Goal: Transaction & Acquisition: Purchase product/service

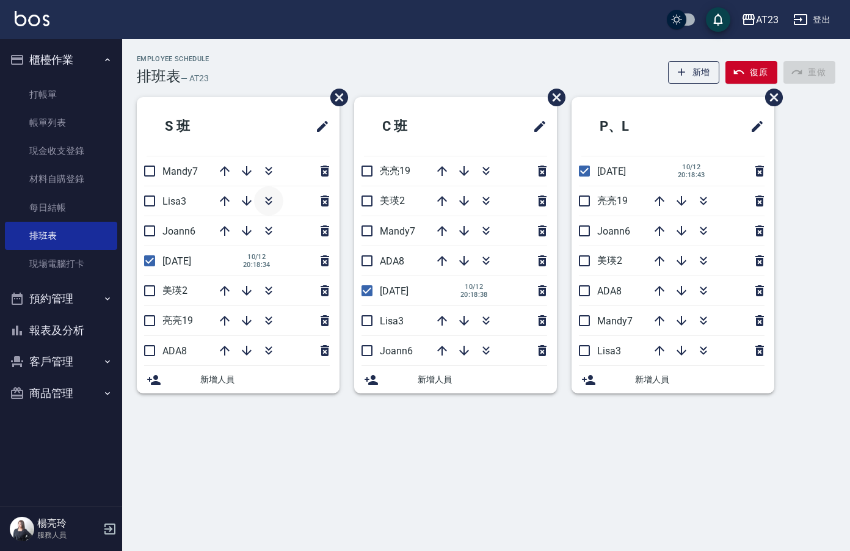
click at [270, 203] on icon "button" at bounding box center [268, 203] width 7 height 4
click at [487, 201] on icon "button" at bounding box center [486, 201] width 15 height 15
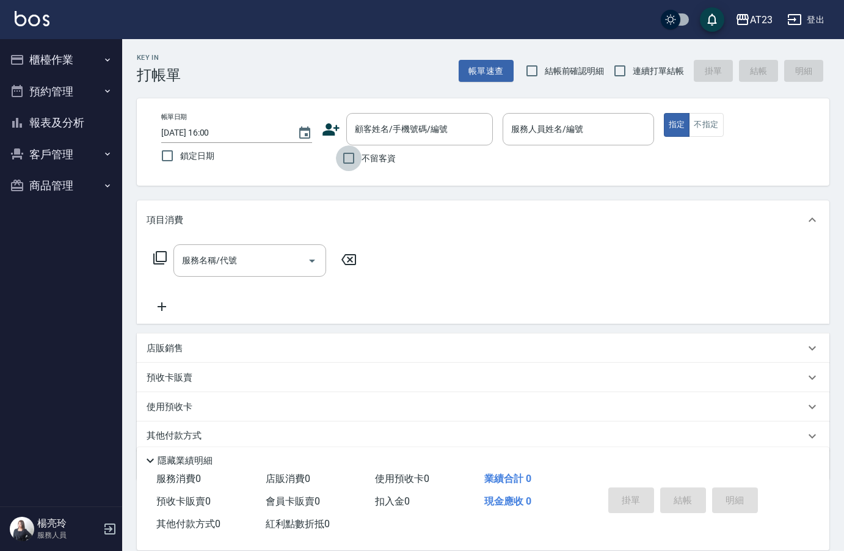
click at [353, 162] on input "不留客資" at bounding box center [349, 158] width 26 height 26
checkbox input "true"
click at [613, 68] on input "連續打單結帳" at bounding box center [620, 71] width 26 height 26
checkbox input "true"
click at [598, 134] on input "服務人員姓名/編號" at bounding box center [578, 128] width 140 height 21
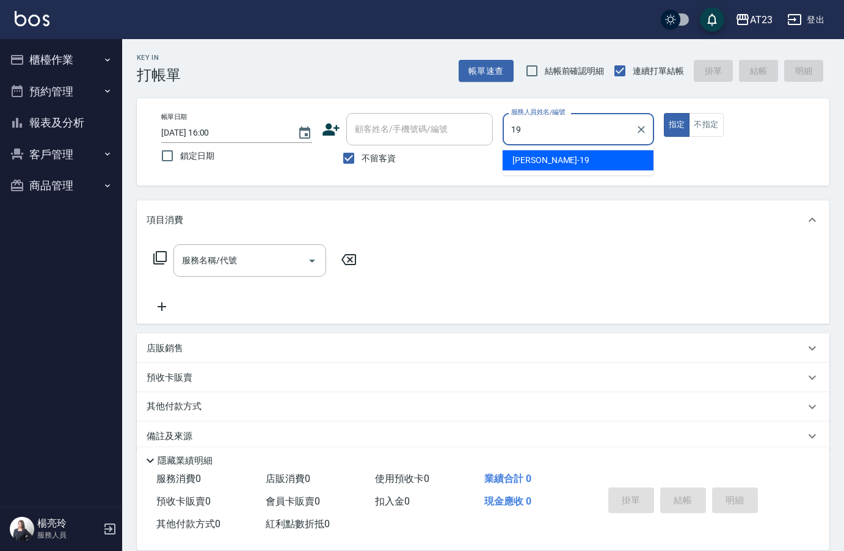
type input "19"
type button "true"
type input "亮亮-19"
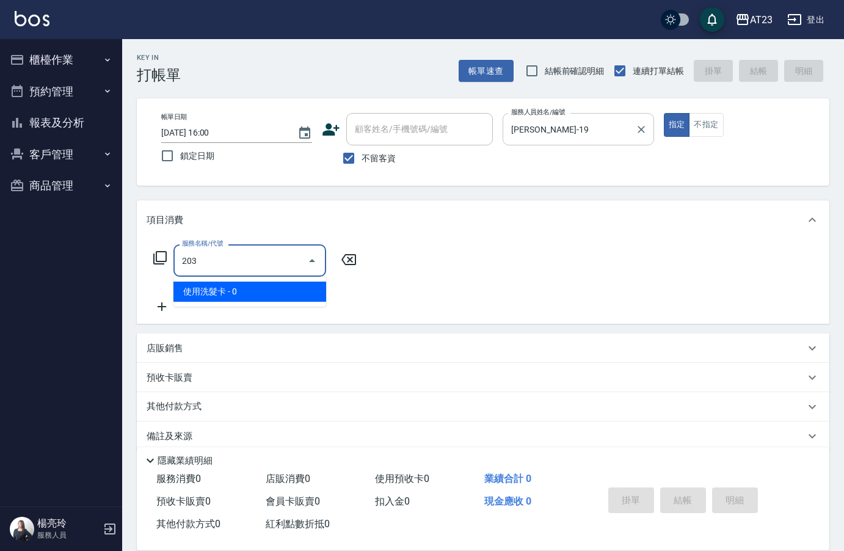
type input "使用洗髮卡(203)"
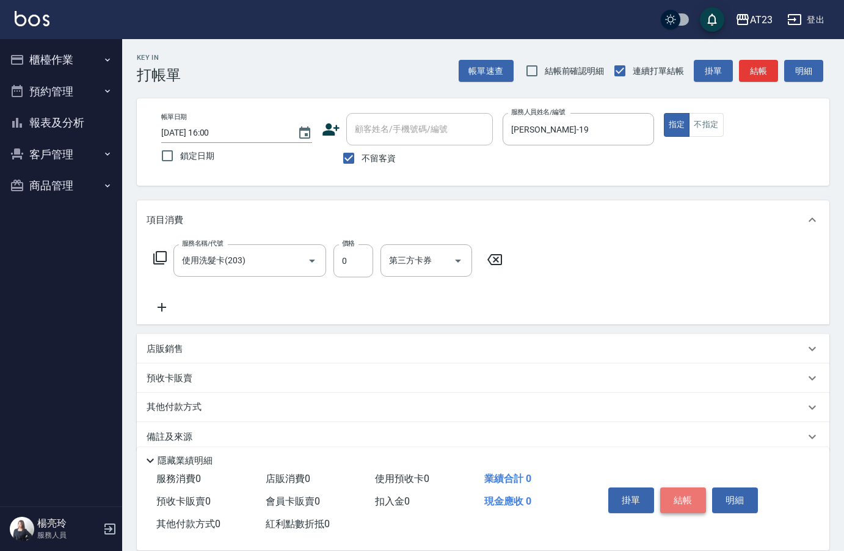
click at [691, 487] on button "結帳" at bounding box center [683, 500] width 46 height 26
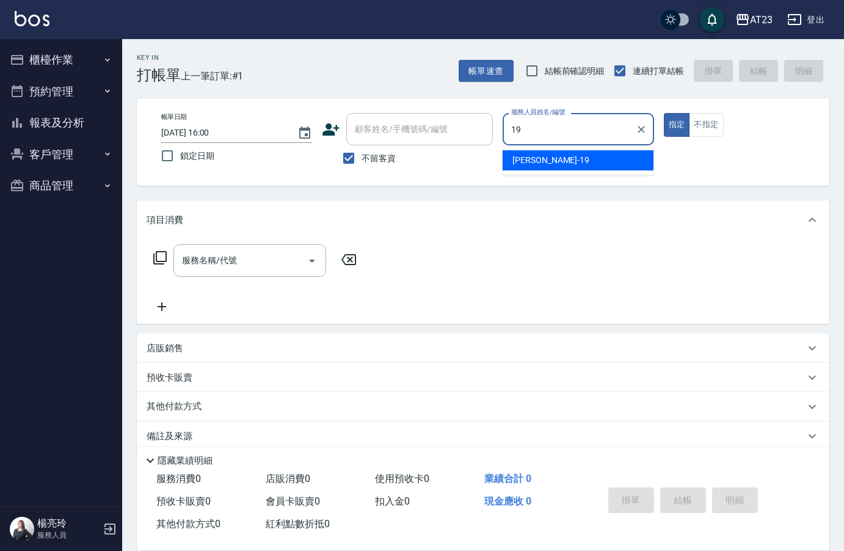
type input "亮亮-19"
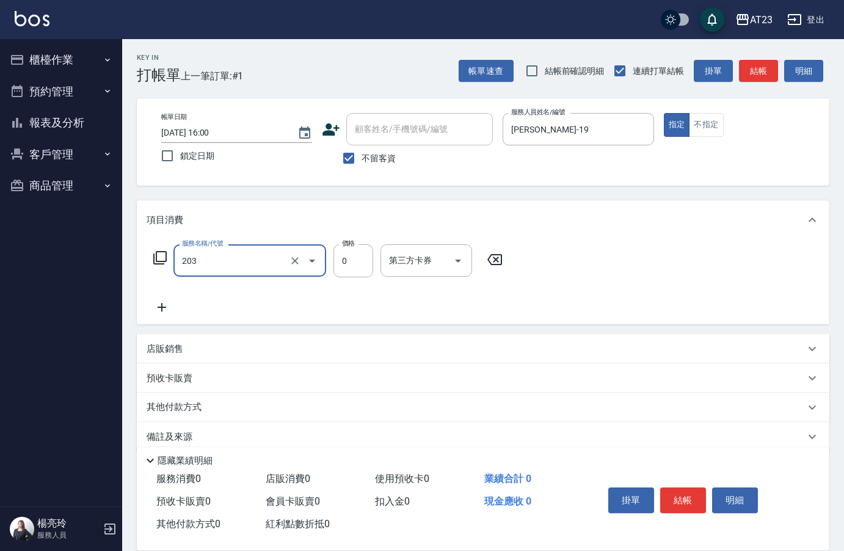
type input "使用洗髮卡(203)"
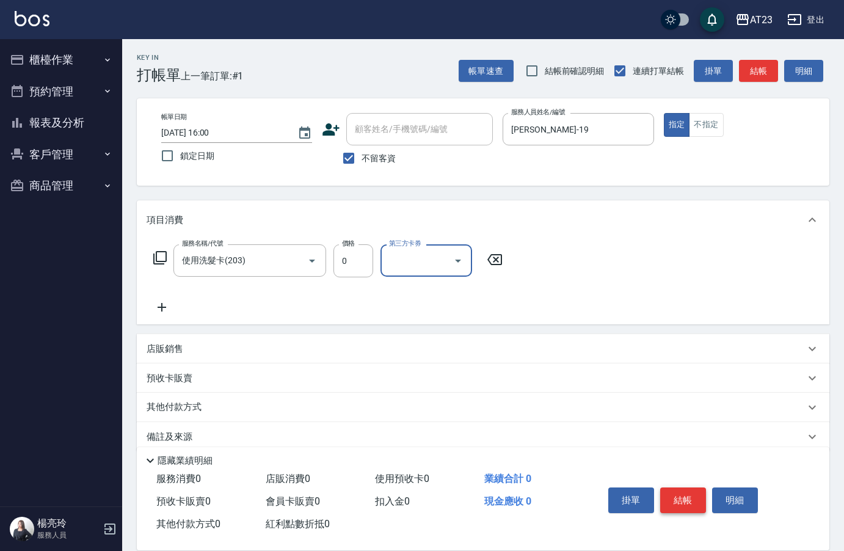
click at [686, 505] on button "結帳" at bounding box center [683, 500] width 46 height 26
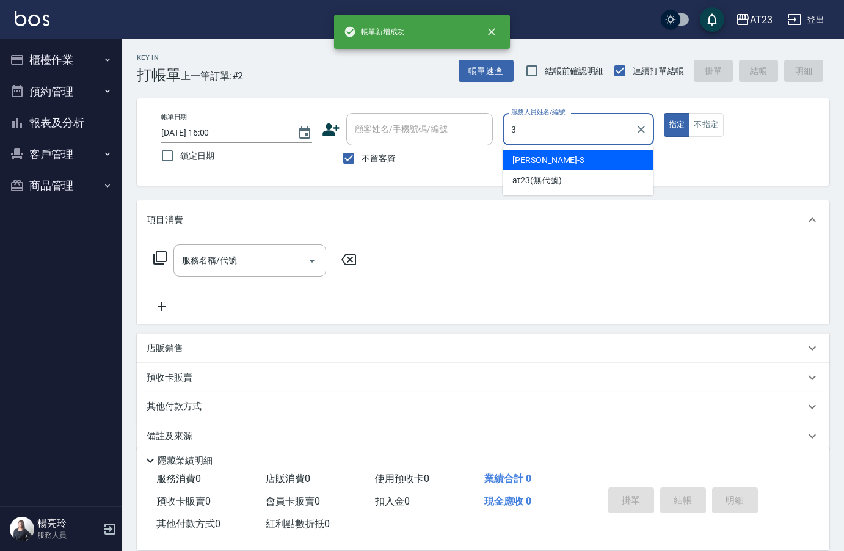
type input "Lisa-3"
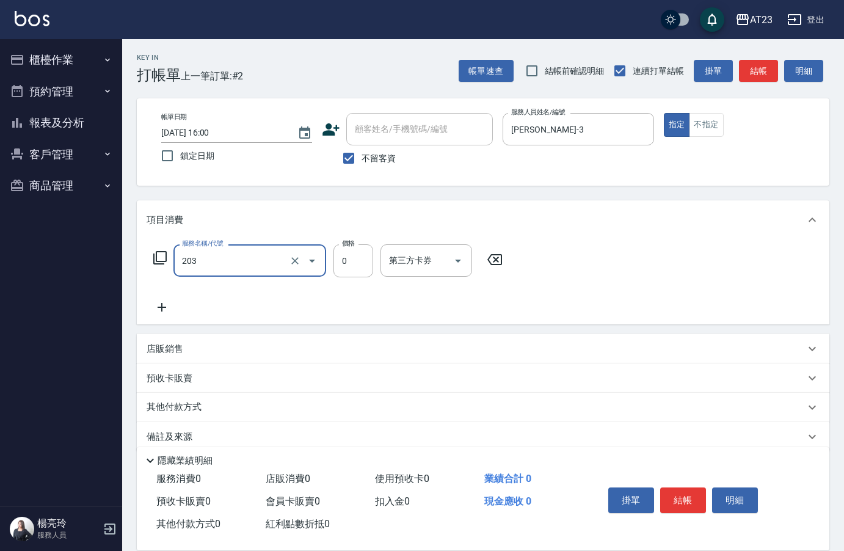
type input "使用洗髮卡(203)"
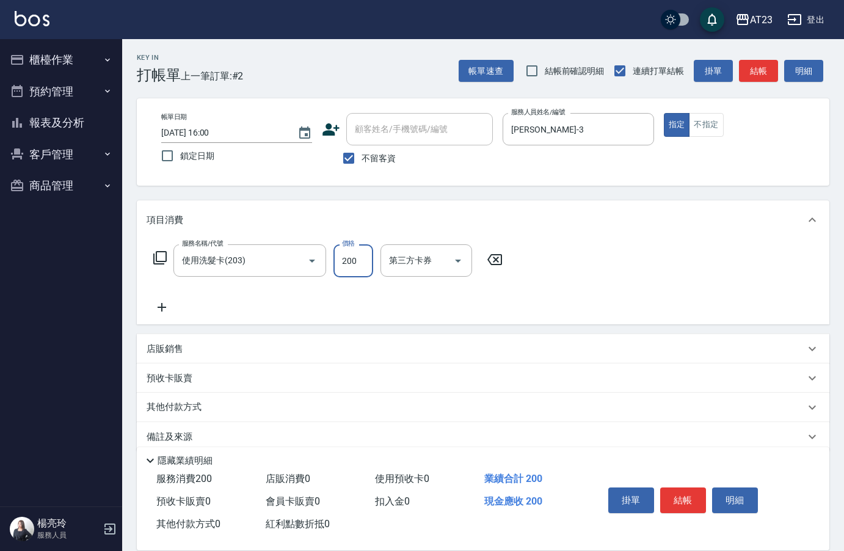
type input "200"
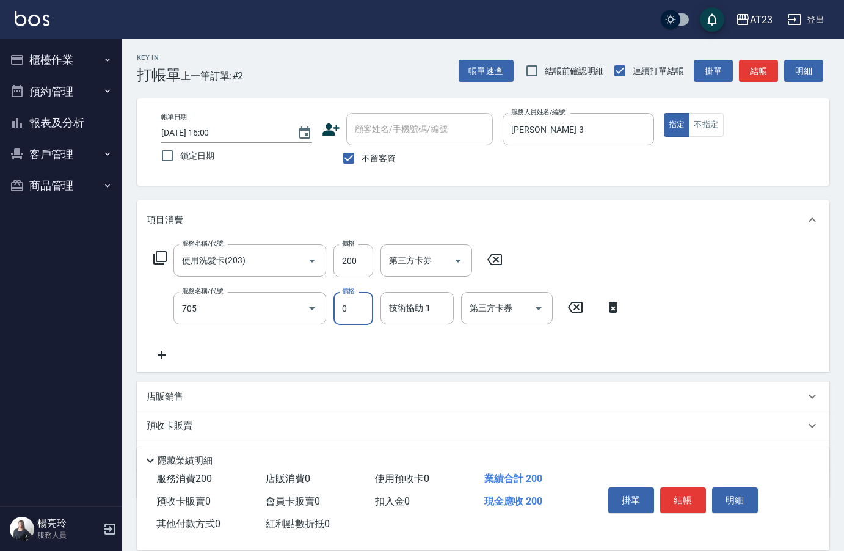
type input "互助50(705)"
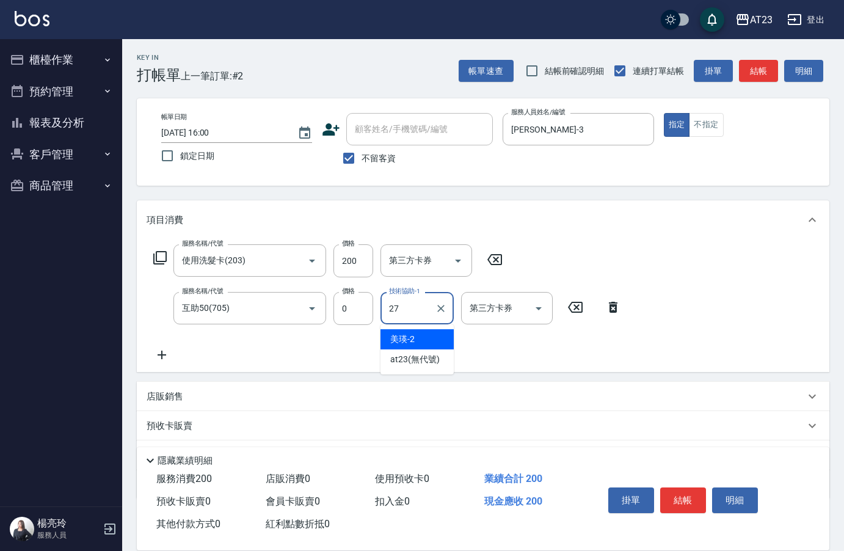
type input "LiLi-27"
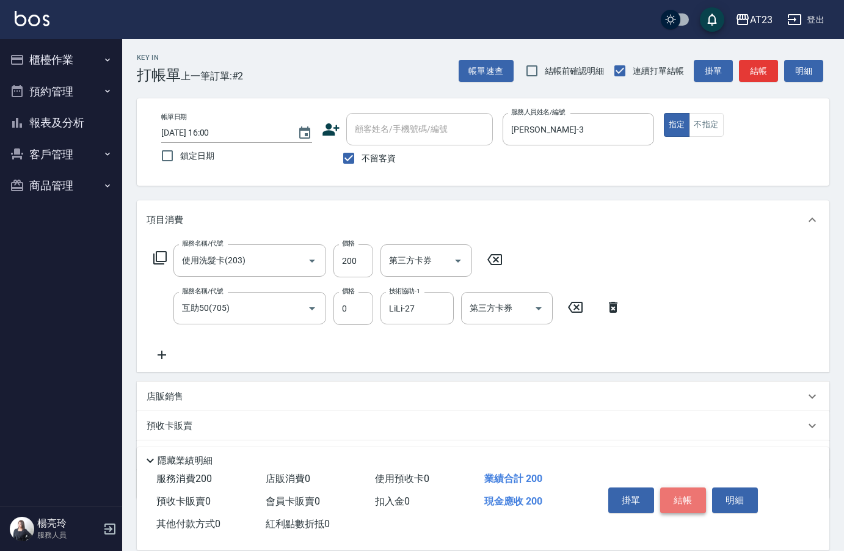
click at [686, 502] on button "結帳" at bounding box center [683, 500] width 46 height 26
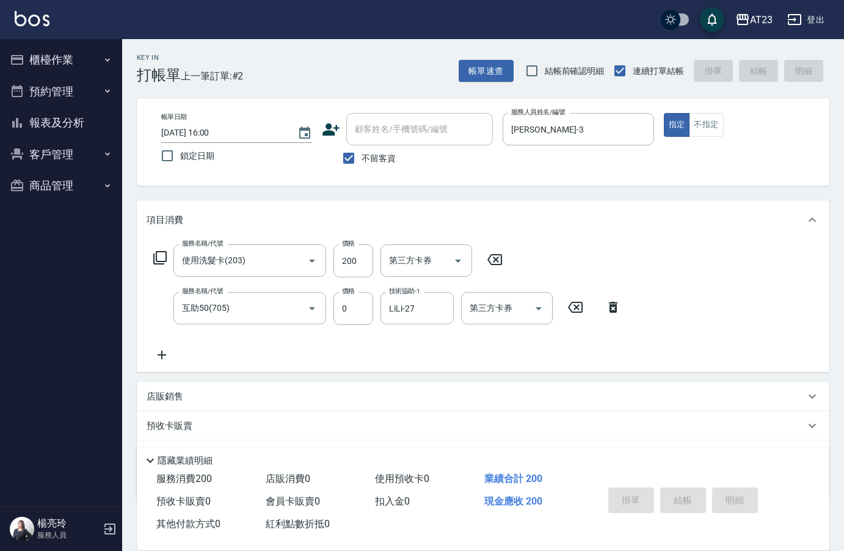
type input "2025/10/14 16:01"
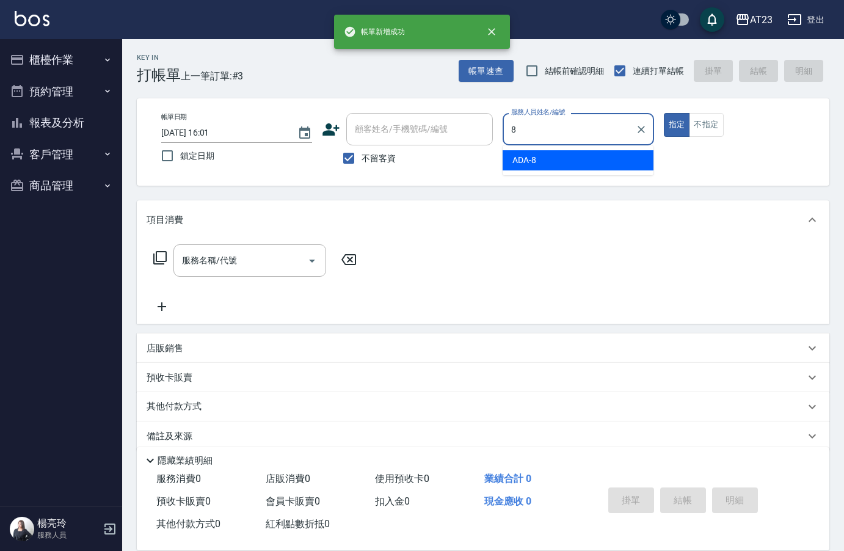
type input "ADA-8"
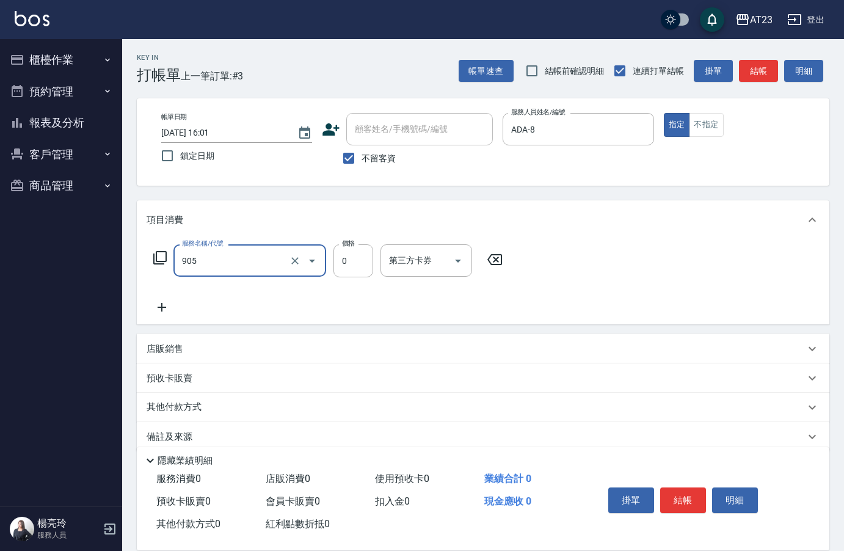
type input "頭皮卡使用(905)"
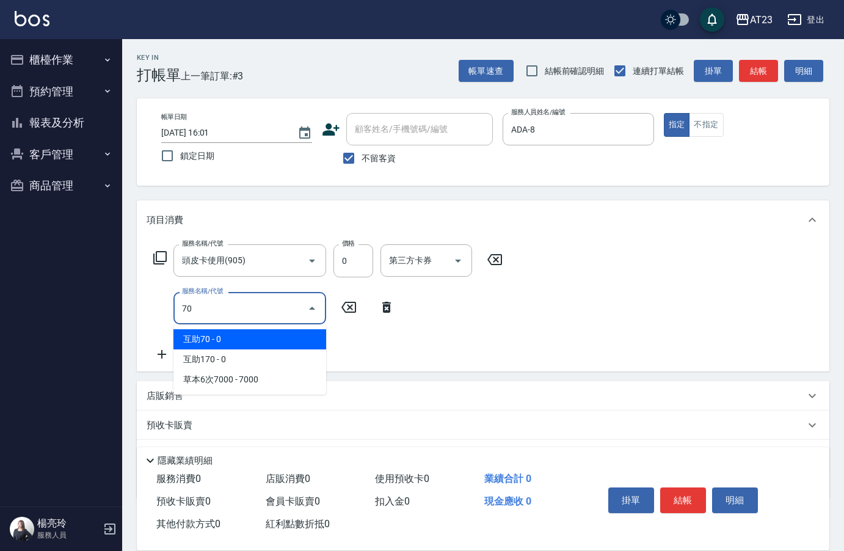
type input "7"
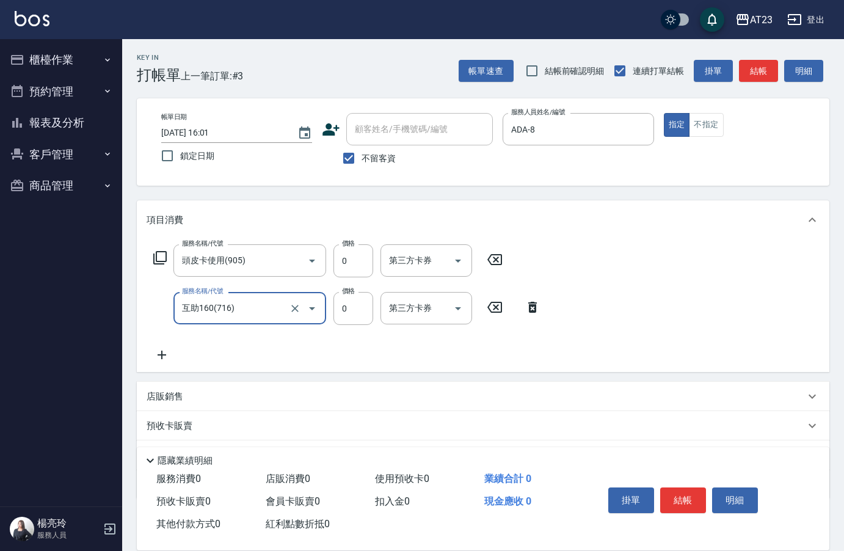
type input "互助160(716)"
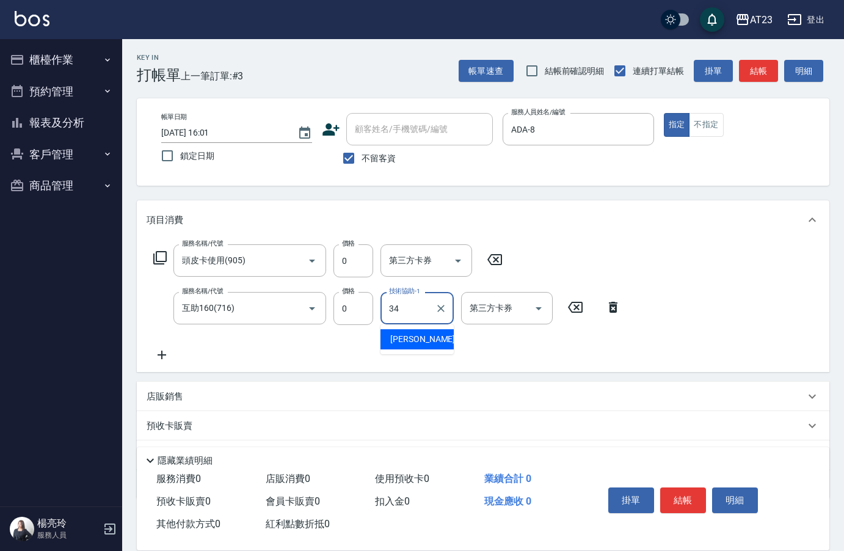
type input "Amy-34"
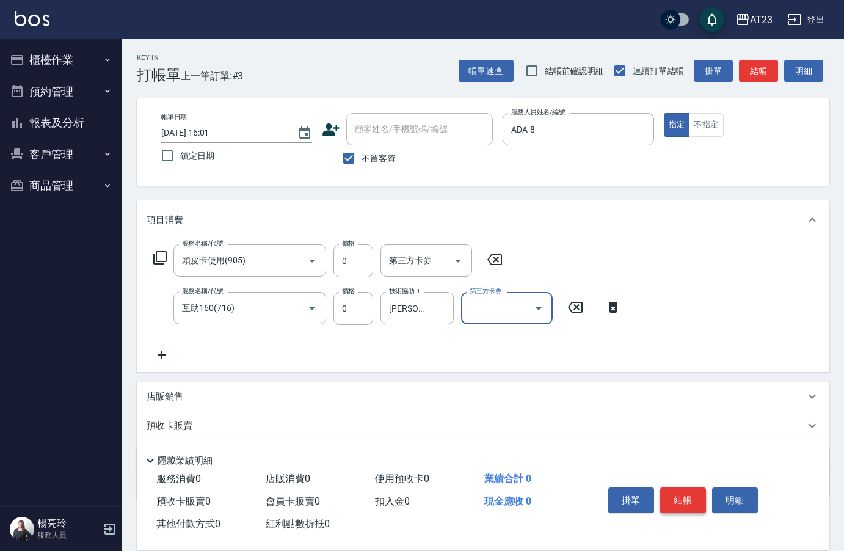
click at [684, 501] on button "結帳" at bounding box center [683, 500] width 46 height 26
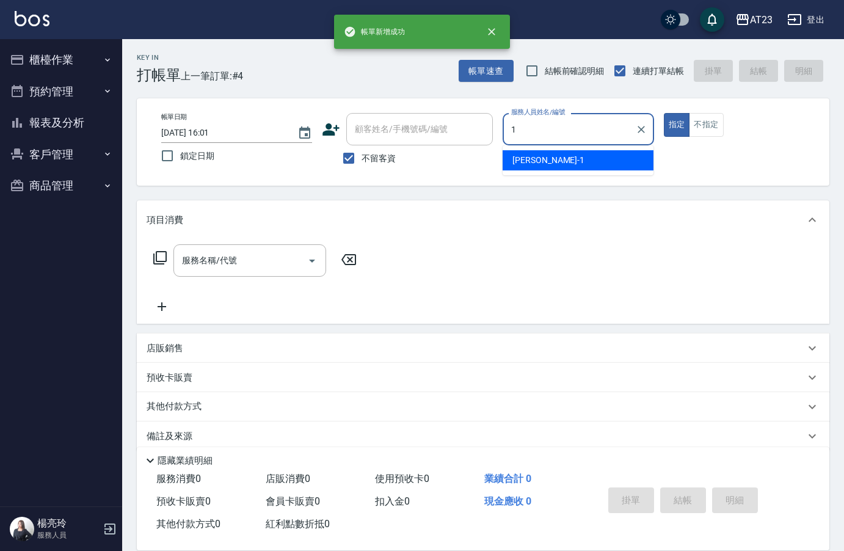
type input "歐娜-1"
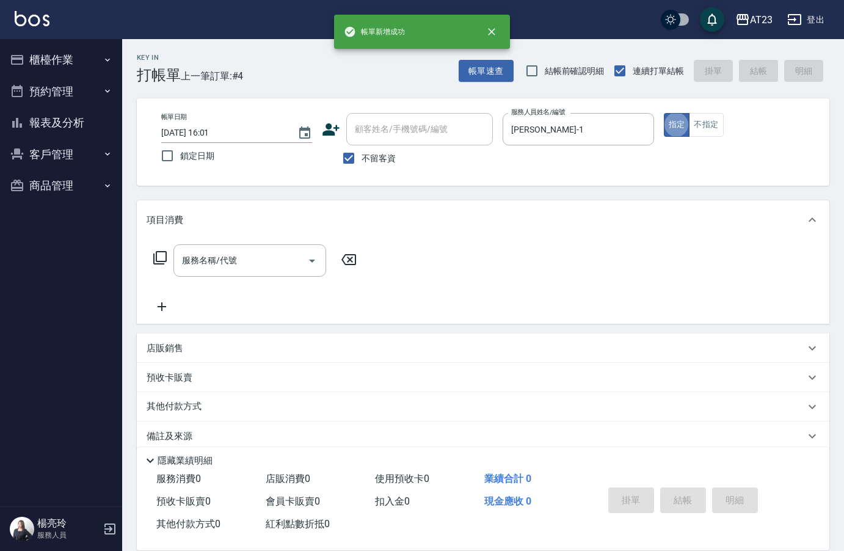
click at [154, 255] on icon at bounding box center [159, 257] width 13 height 13
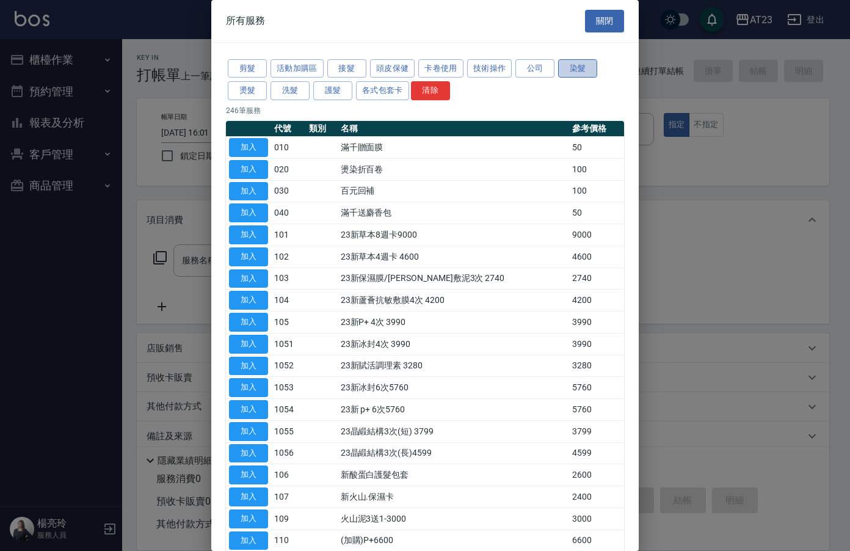
click at [573, 71] on button "染髮" at bounding box center [577, 68] width 39 height 19
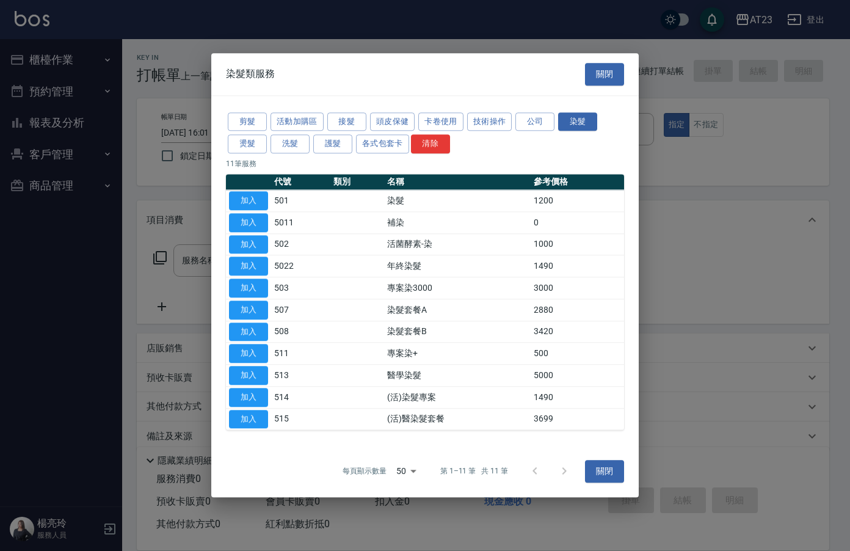
click at [268, 204] on td "加入" at bounding box center [248, 201] width 45 height 22
click at [258, 203] on button "加入" at bounding box center [248, 200] width 39 height 19
type input "染髮(501)"
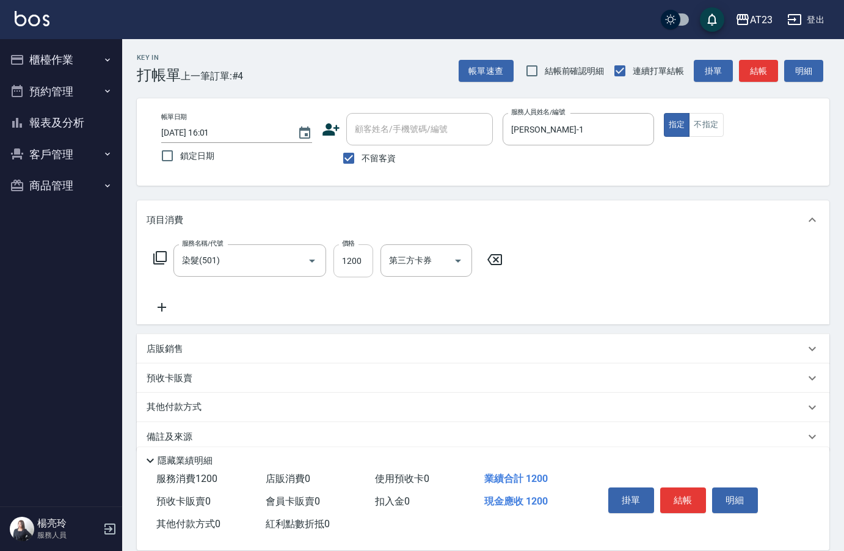
click at [350, 259] on input "1200" at bounding box center [353, 260] width 40 height 33
type input "8299"
click at [683, 487] on button "結帳" at bounding box center [683, 500] width 46 height 26
